Goal: Check status: Verify the current state of an ongoing process or item

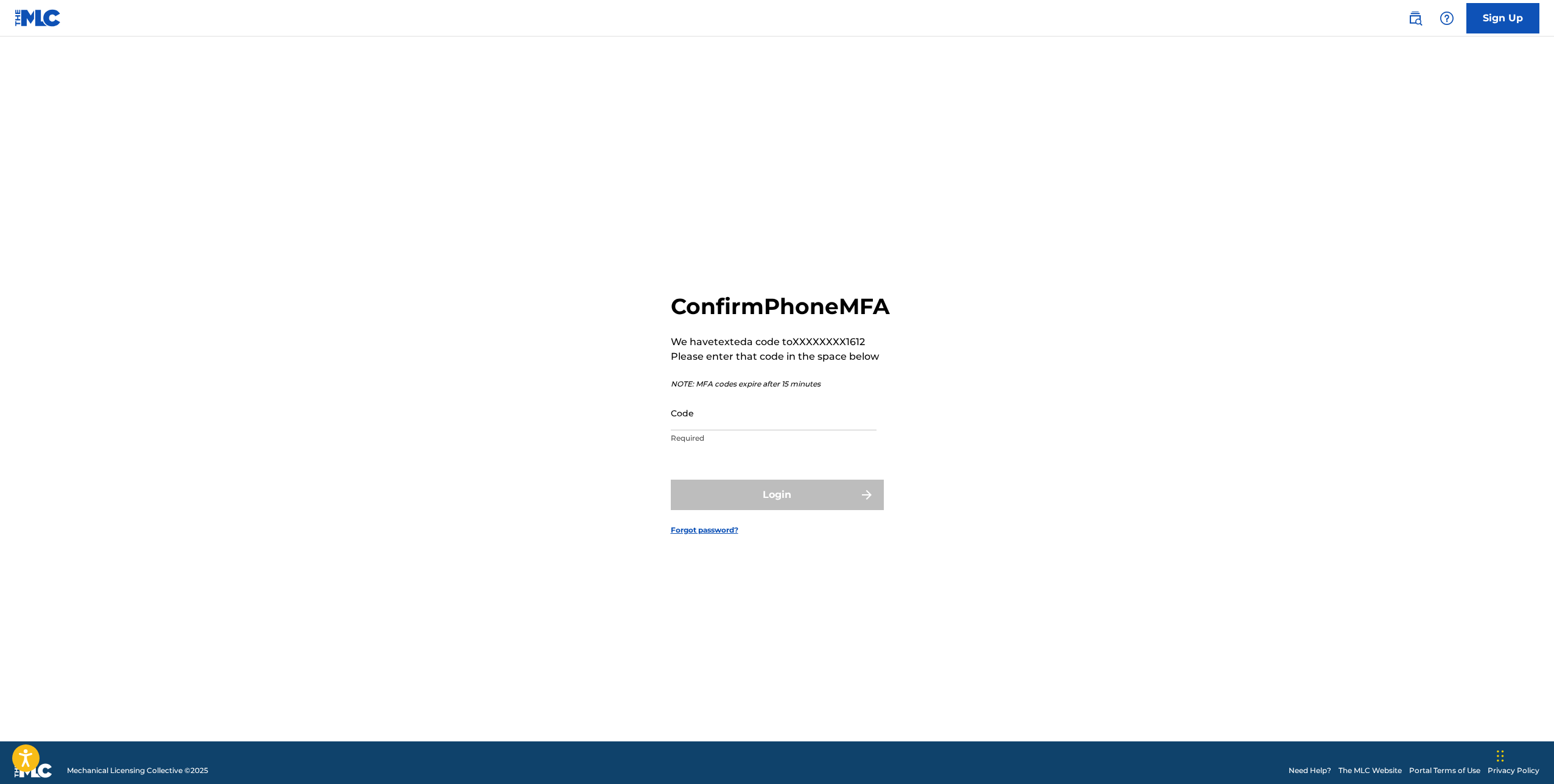
click at [712, 430] on input "Code" at bounding box center [773, 412] width 205 height 34
paste input "753681"
type input "753681"
click at [766, 499] on button "Login" at bounding box center [776, 495] width 213 height 30
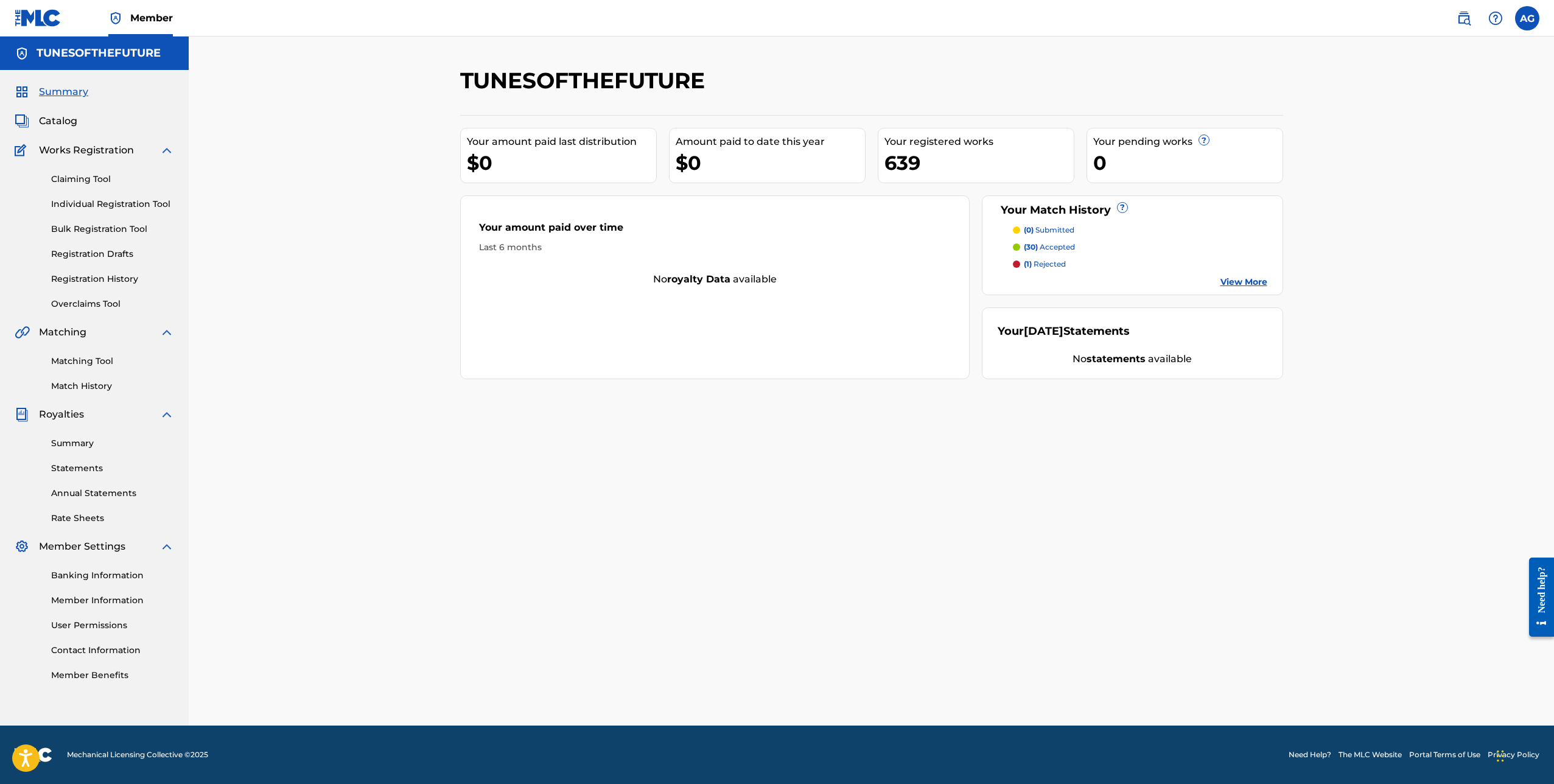
click at [61, 125] on span "Catalog" at bounding box center [57, 121] width 38 height 15
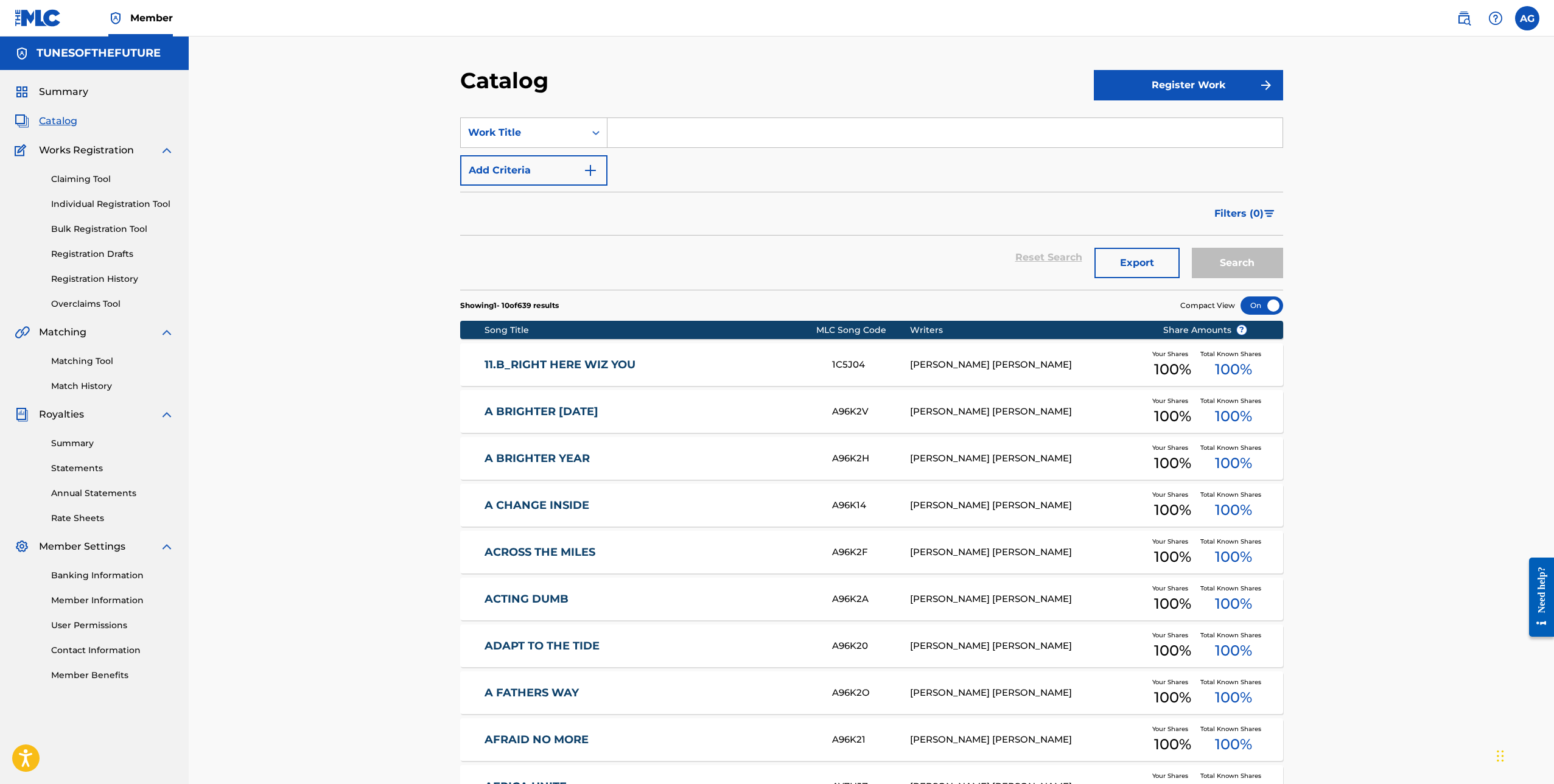
click at [86, 281] on link "Registration History" at bounding box center [112, 279] width 123 height 12
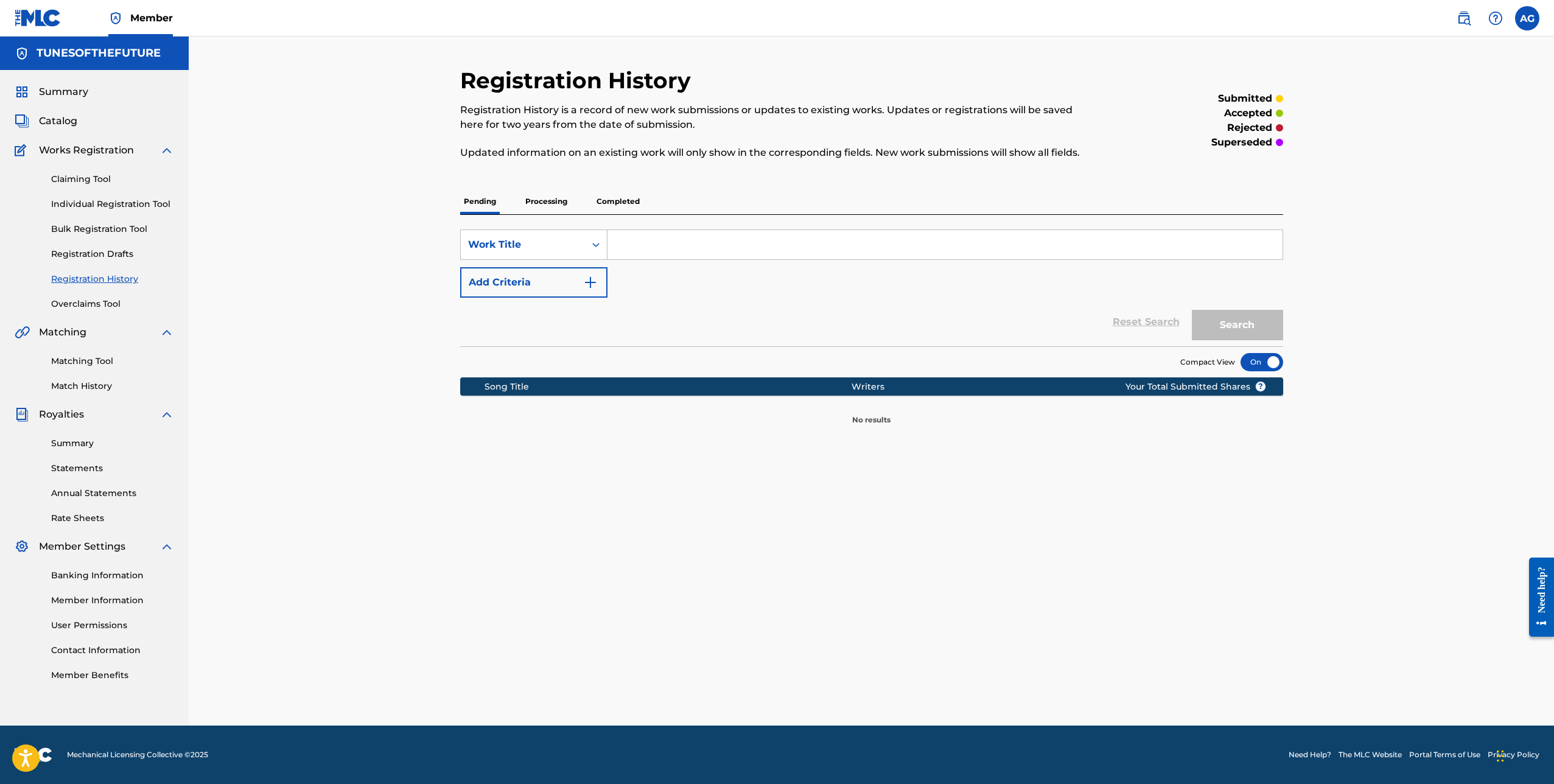
click at [559, 209] on p "Processing" at bounding box center [546, 201] width 49 height 26
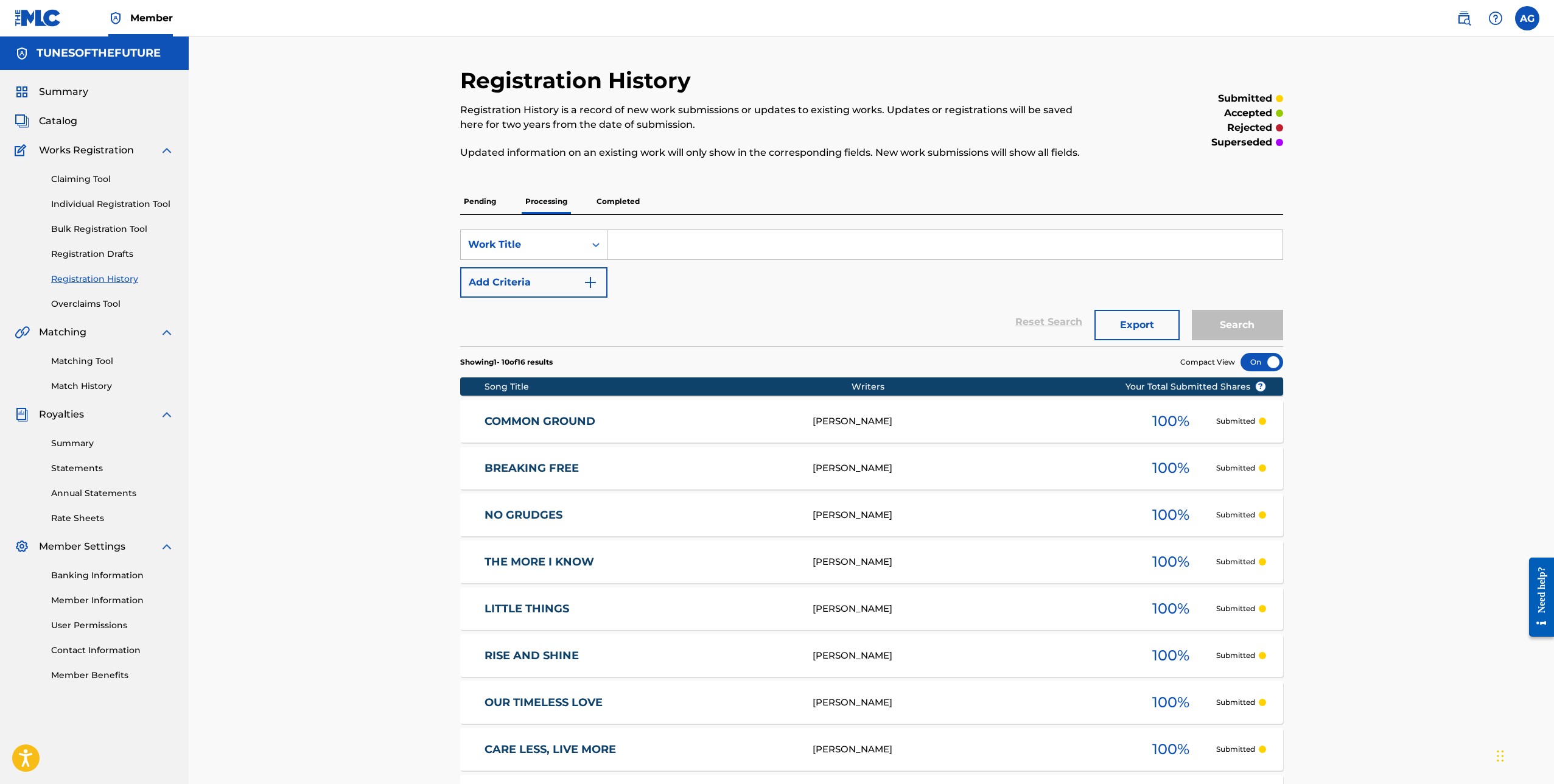
click at [617, 203] on p "Completed" at bounding box center [617, 201] width 50 height 26
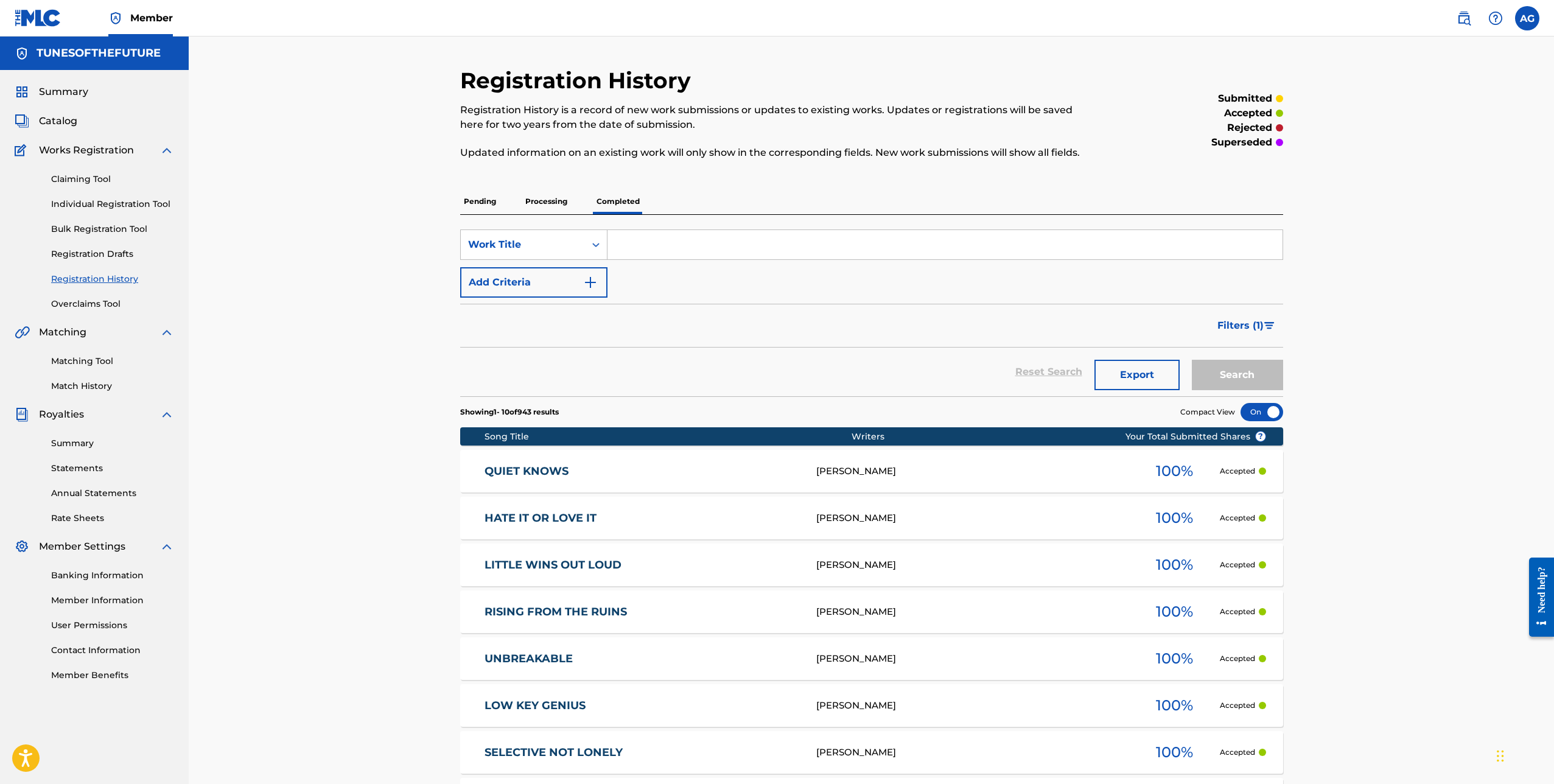
click at [92, 228] on link "Bulk Registration Tool" at bounding box center [112, 229] width 123 height 12
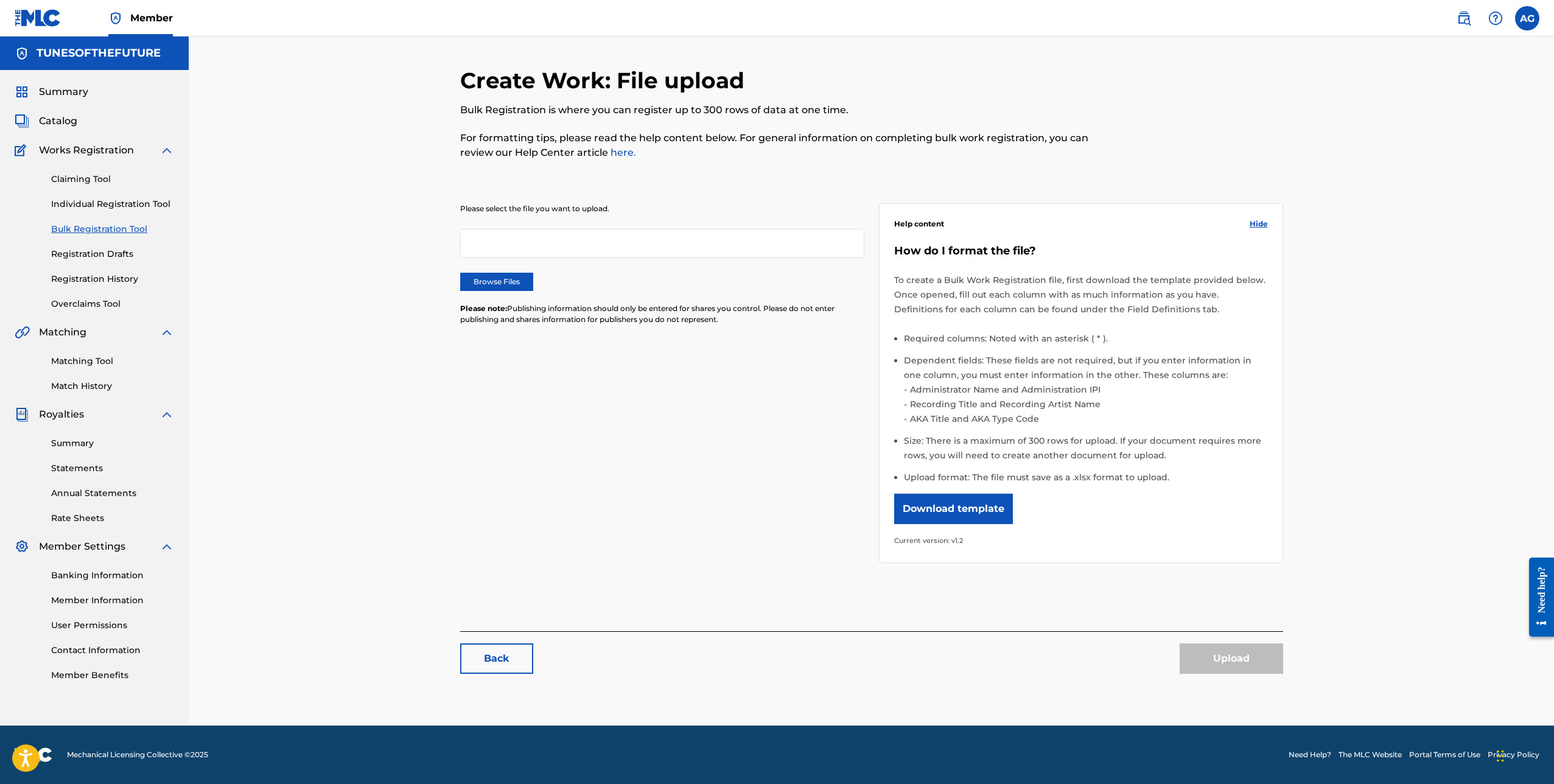
click at [73, 93] on span "Summary" at bounding box center [64, 92] width 49 height 15
